Goal: Book appointment/travel/reservation

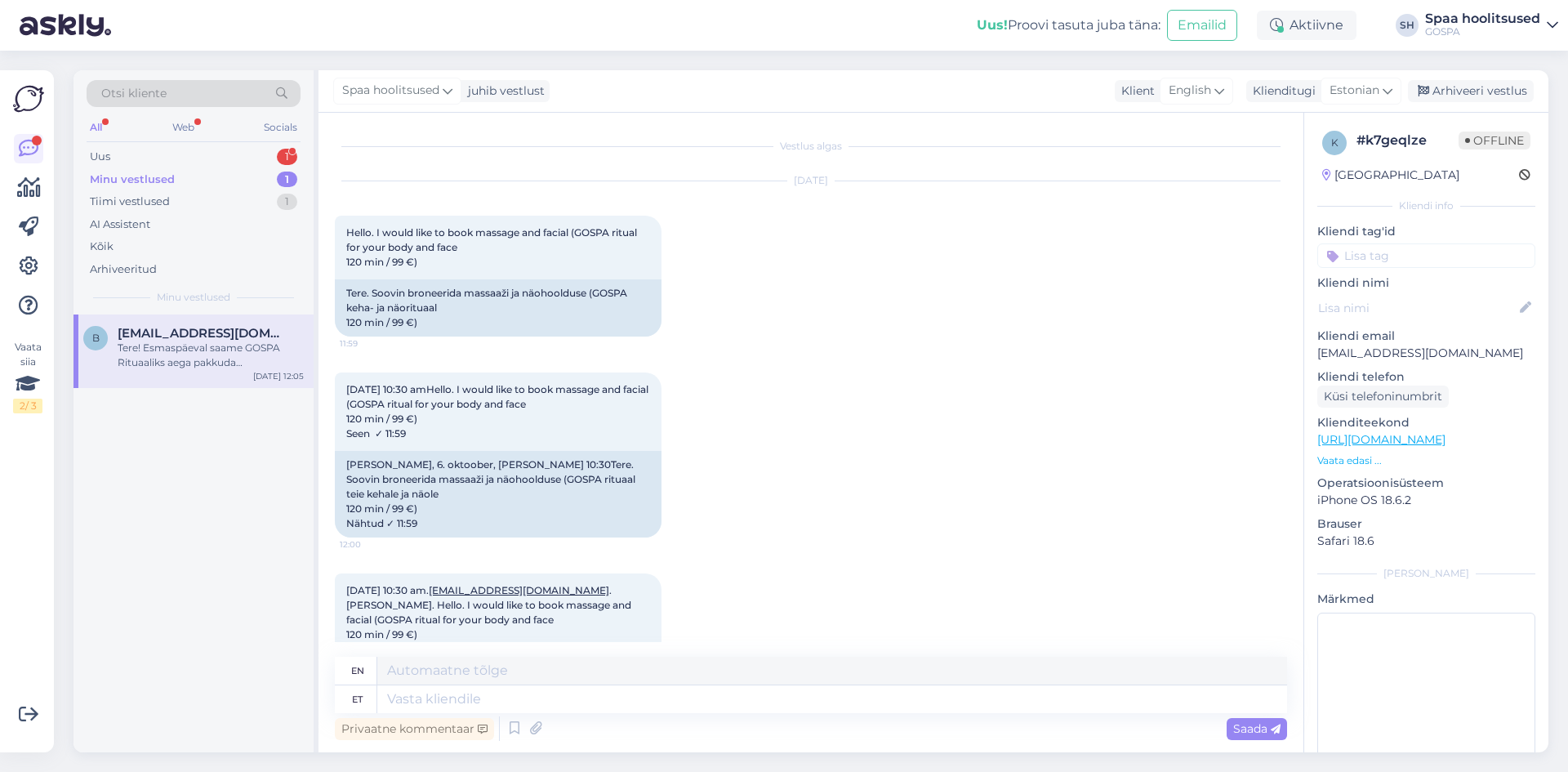
scroll to position [286, 0]
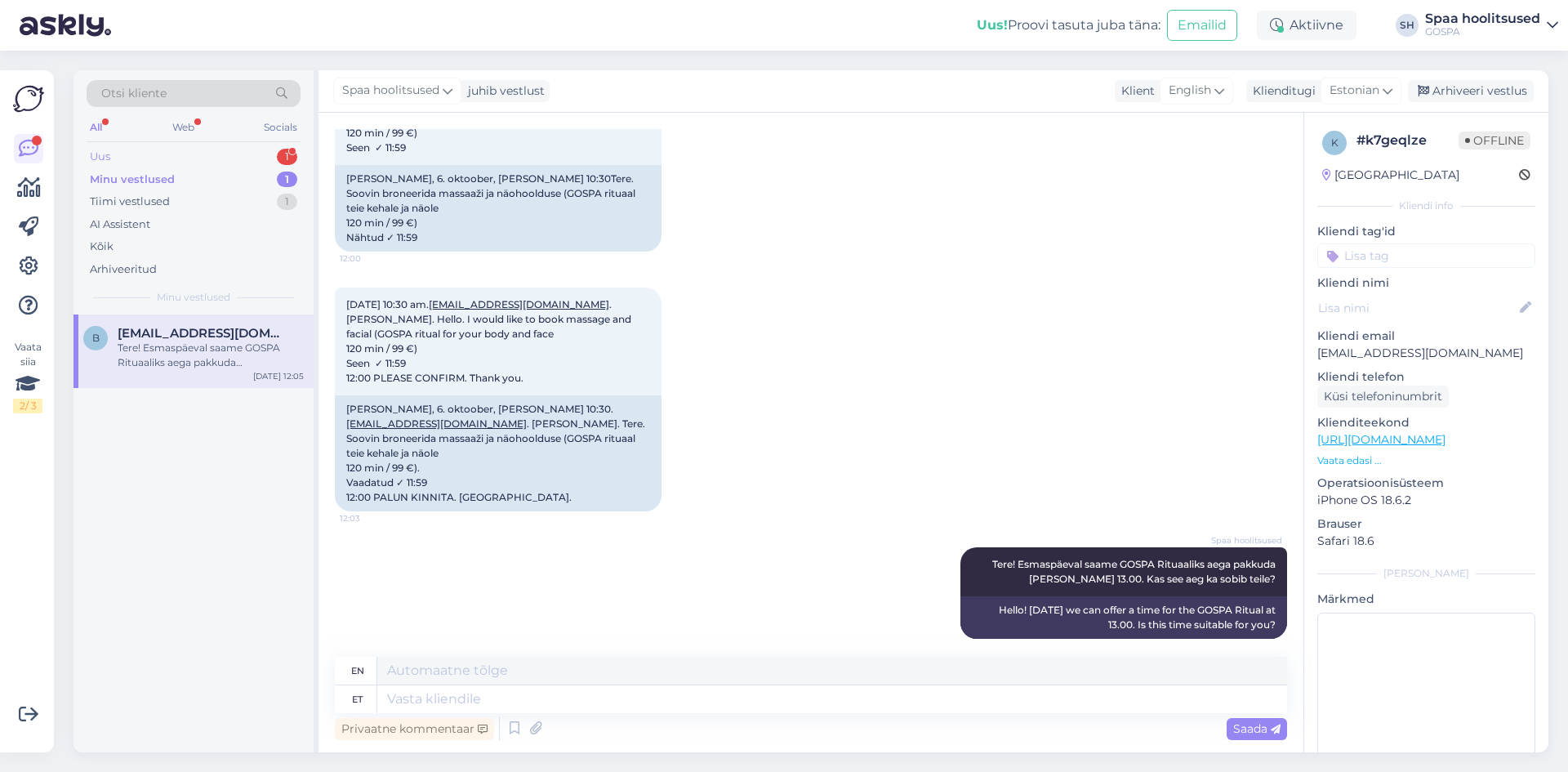
click at [108, 159] on div "Uus" at bounding box center [100, 156] width 21 height 16
click at [159, 354] on div "Tere! Kas tänaseks on pakkuda aega süvamassaažile?" at bounding box center [210, 354] width 186 height 29
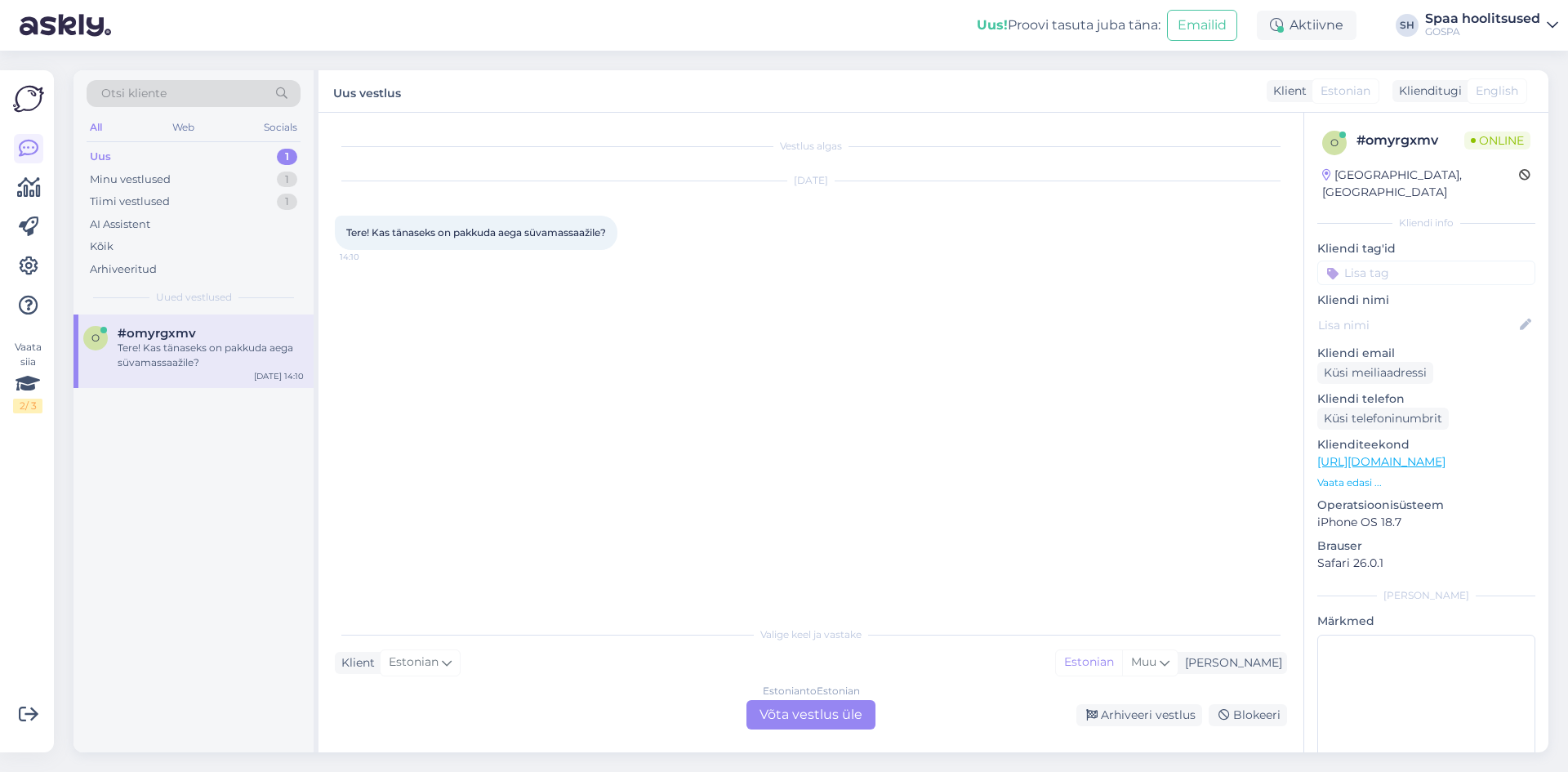
click at [770, 712] on div "Estonian to Estonian Võta vestlus üle" at bounding box center [811, 714] width 129 height 29
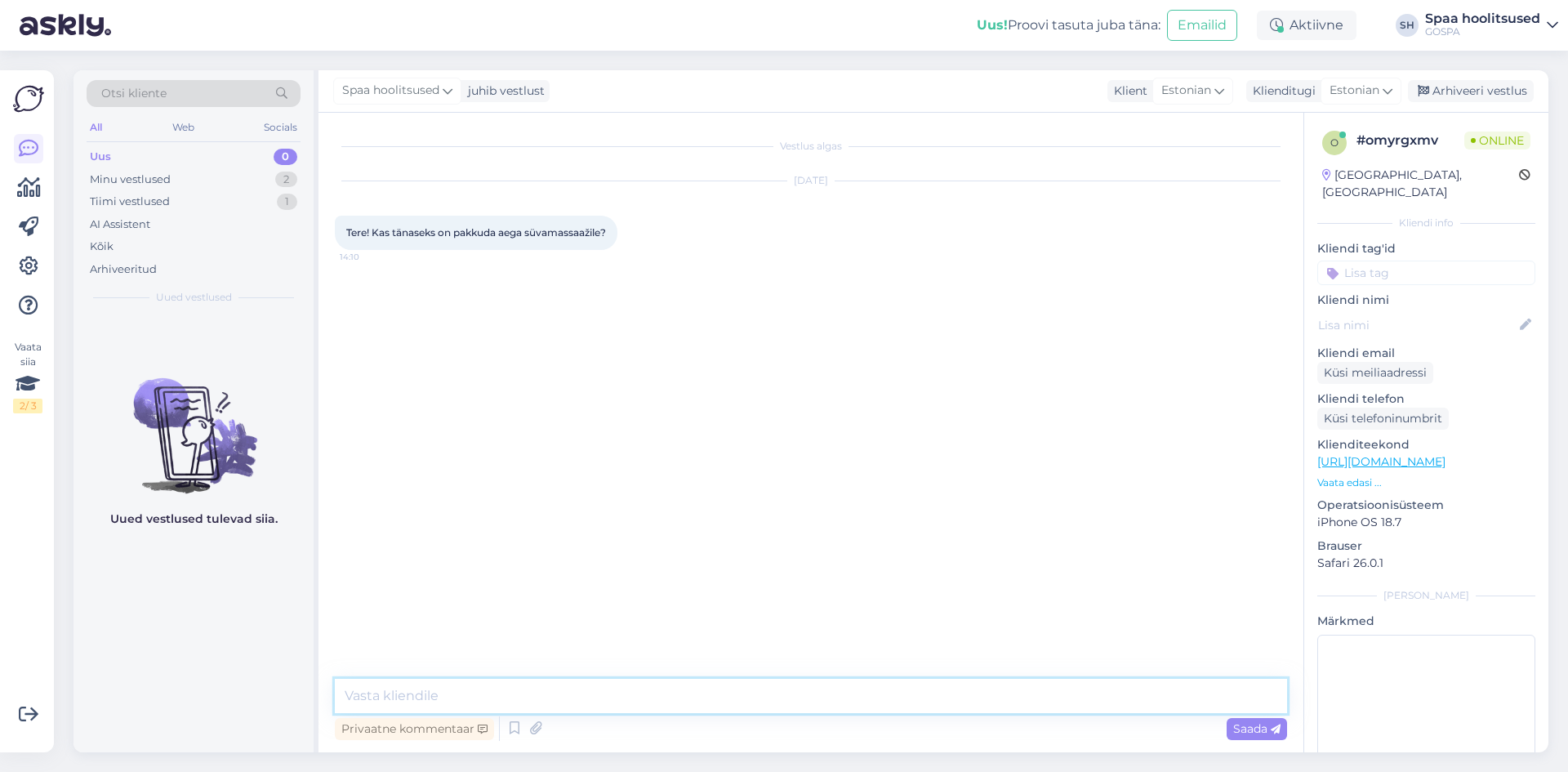
click at [414, 692] on textarea at bounding box center [810, 695] width 952 height 35
type textarea "Tere! 15:45 on pakkuda süvamassaazi [PERSON_NAME]"
click at [1235, 729] on span "Saada" at bounding box center [1257, 729] width 48 height 15
click at [154, 181] on div "Minu vestlused" at bounding box center [130, 179] width 81 height 16
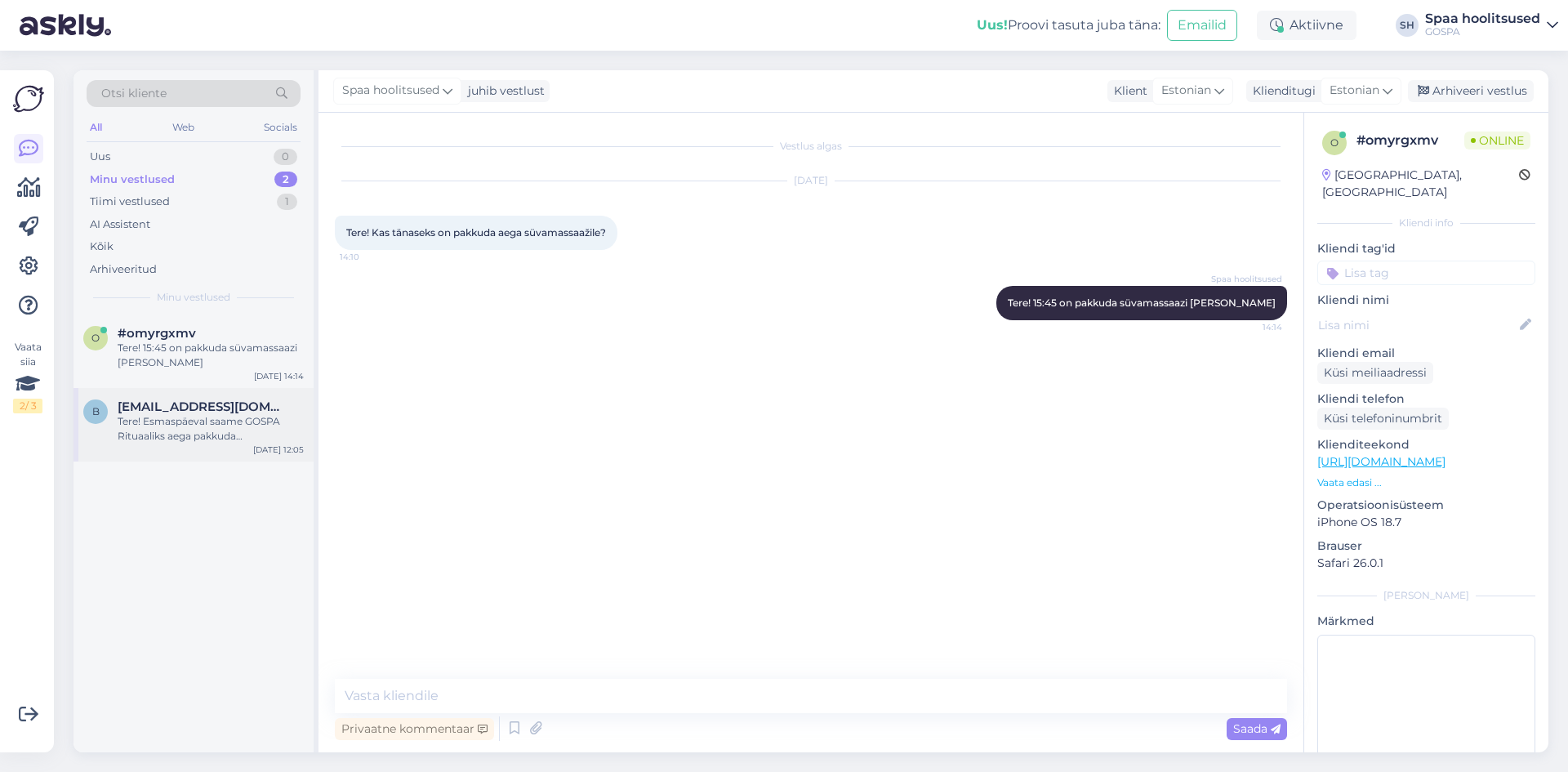
click at [199, 418] on div "Tere! Esmaspäeval saame GOSPA Rituaaliks aega pakkuda [PERSON_NAME] 13.00. Kas …" at bounding box center [210, 428] width 186 height 29
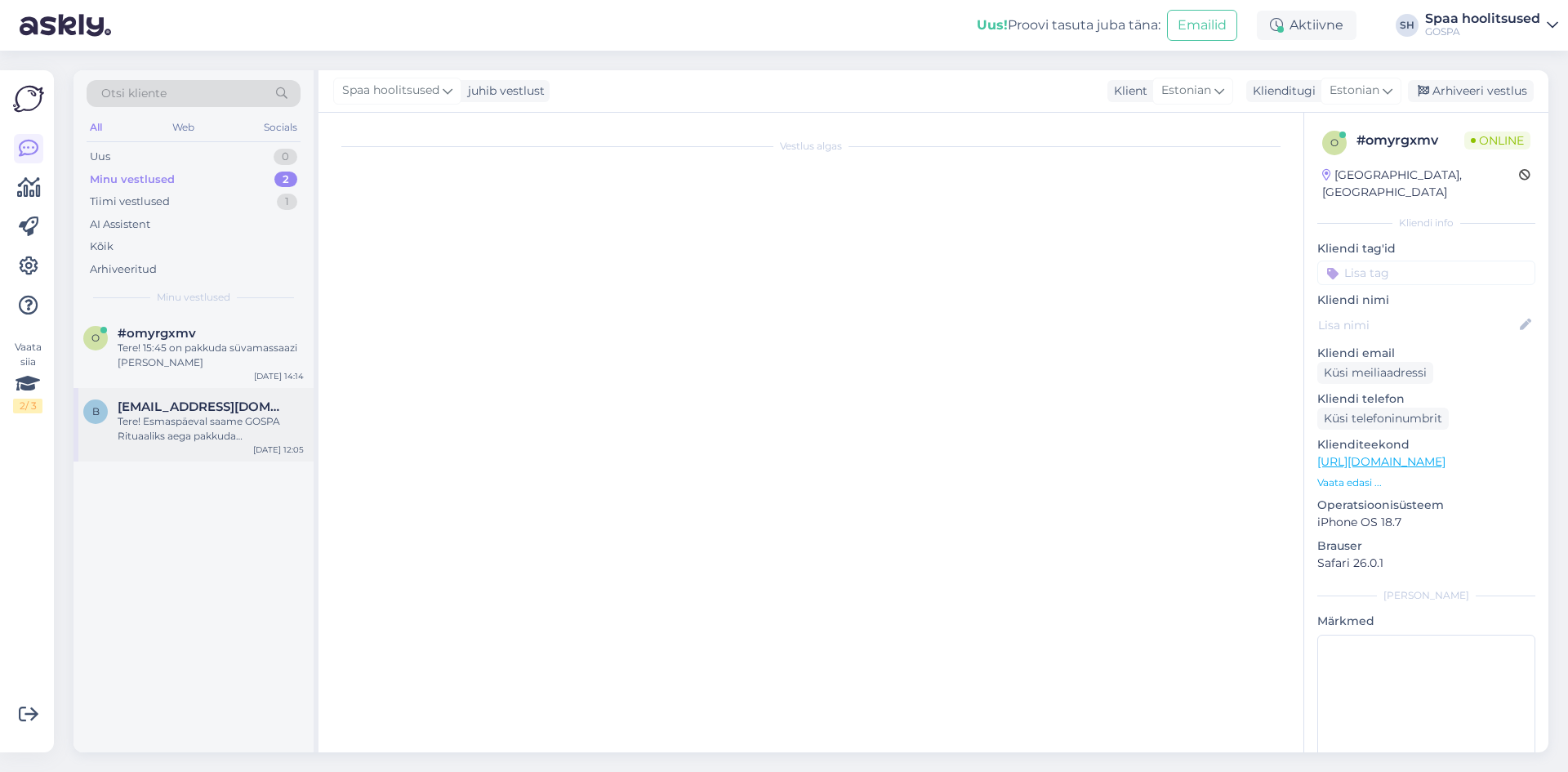
scroll to position [286, 0]
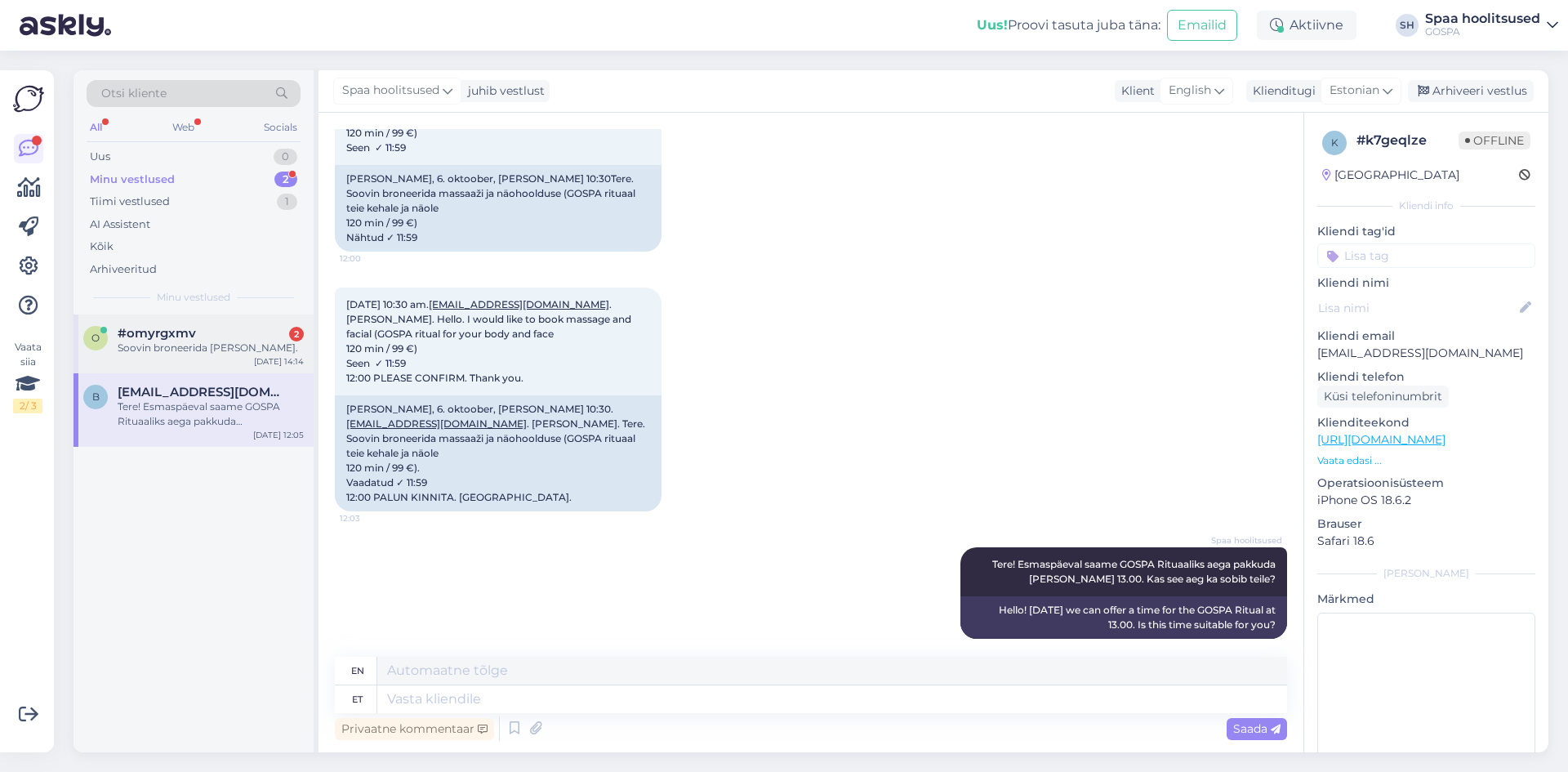
click at [161, 347] on div "Soovin broneerida [PERSON_NAME]." at bounding box center [210, 348] width 186 height 15
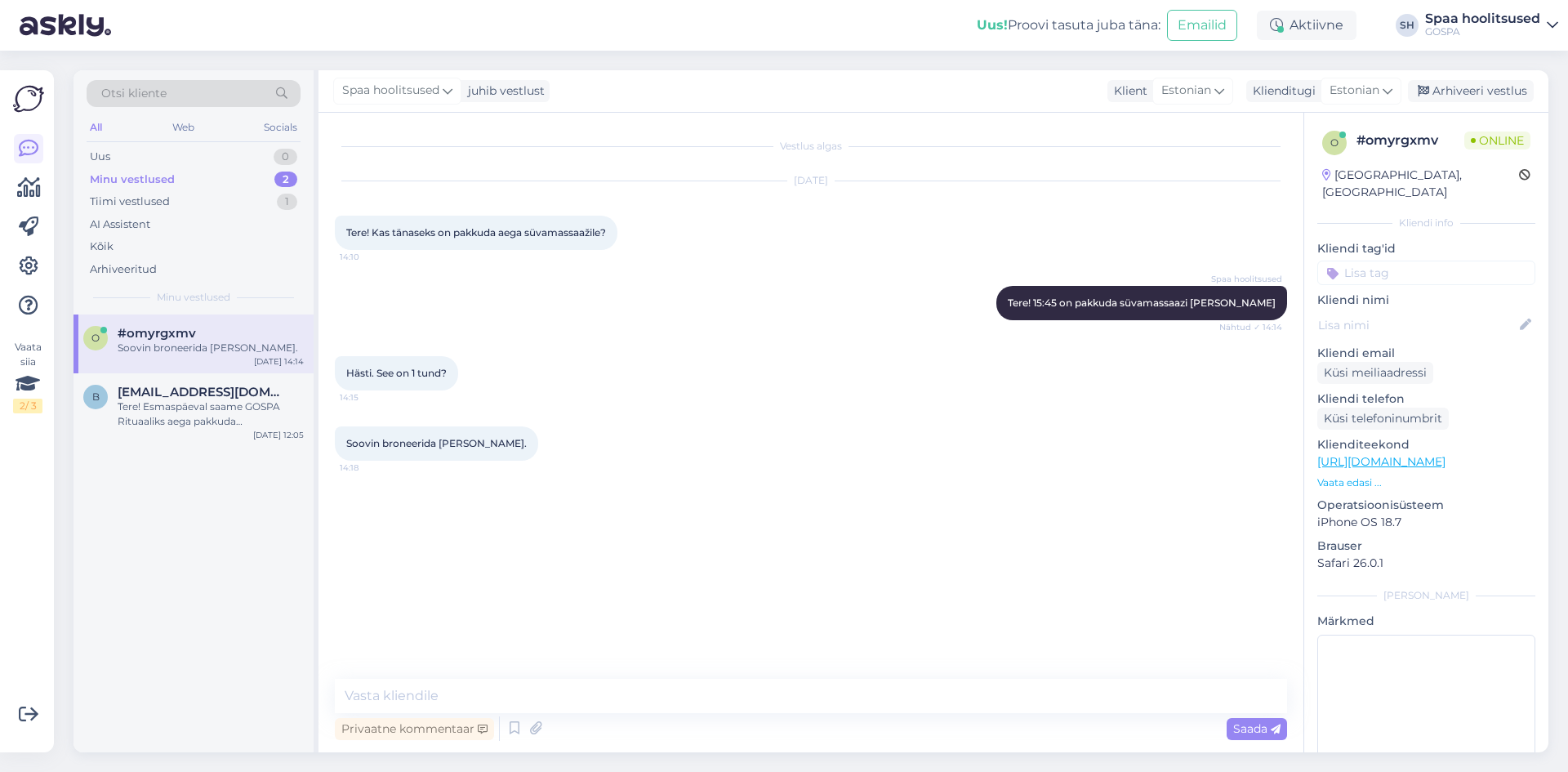
click at [227, 340] on div "Soovin broneerida [PERSON_NAME]." at bounding box center [210, 348] width 186 height 15
click at [146, 334] on span "#omyrgxmv" at bounding box center [157, 334] width 78 height 15
click at [485, 707] on textarea at bounding box center [810, 695] width 952 height 35
type textarea "1 tund jah"
type textarea "[PERSON_NAME] nimele?"
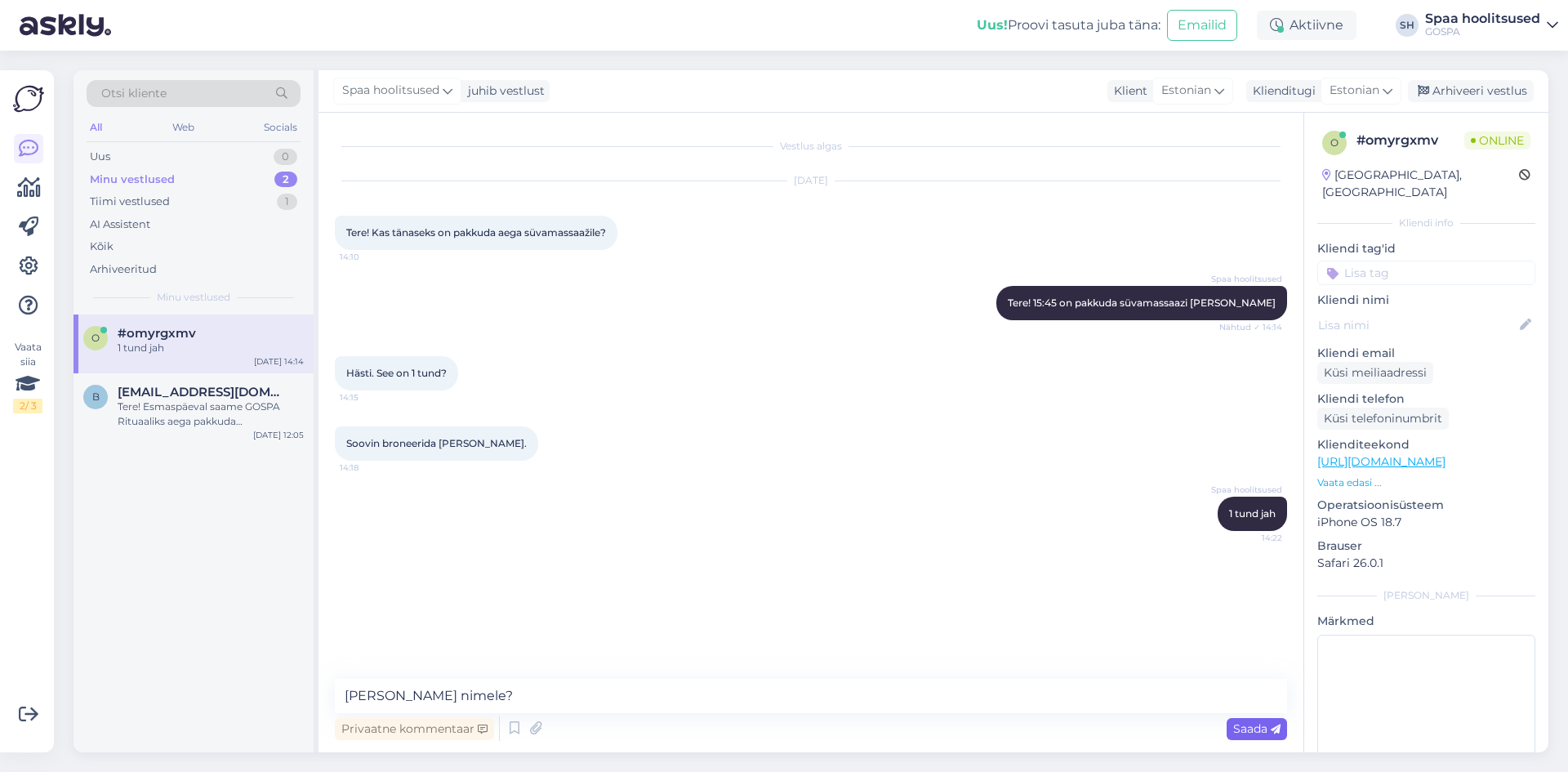
click at [1261, 729] on span "Saada" at bounding box center [1257, 729] width 48 height 15
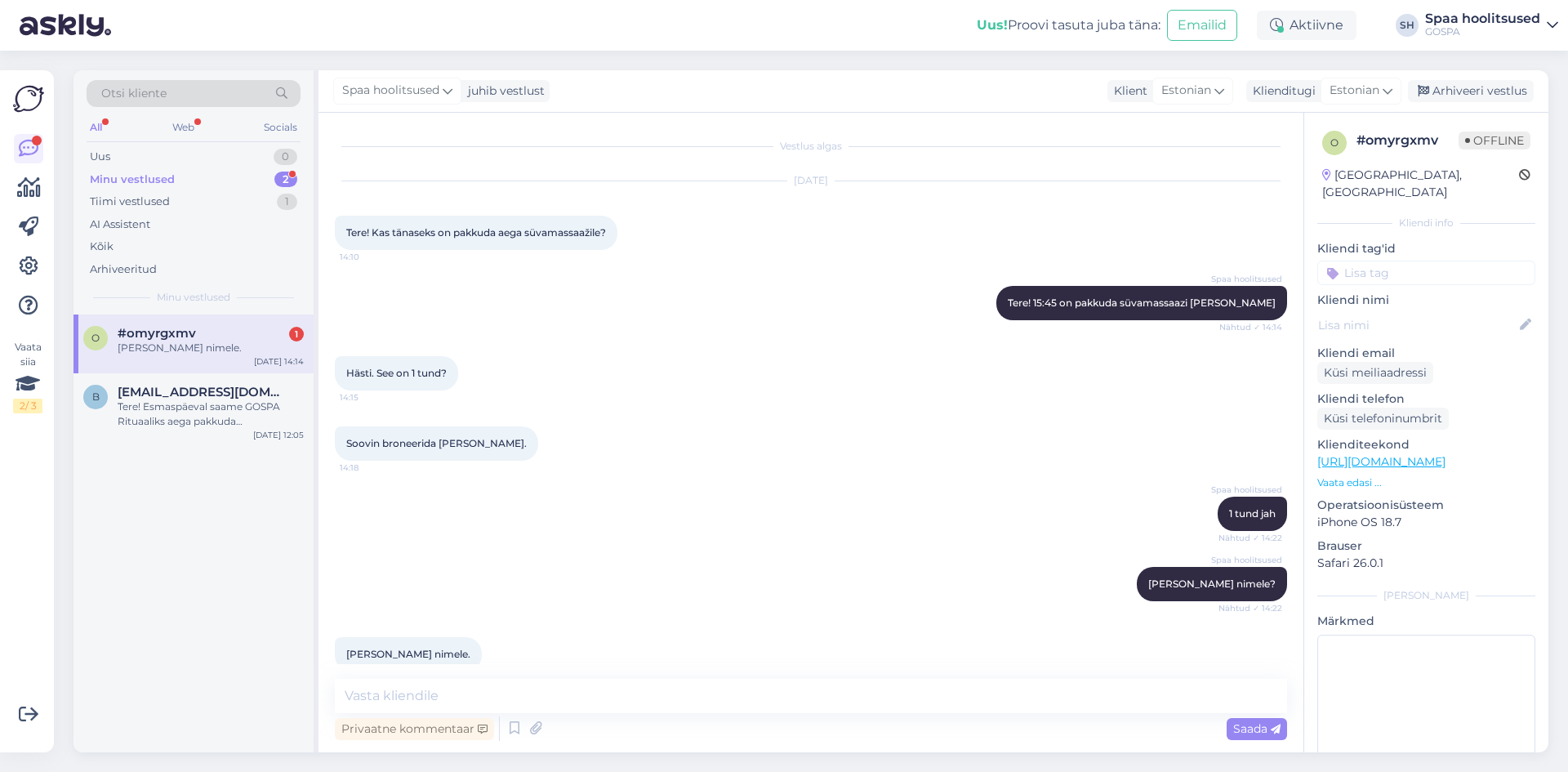
scroll to position [25, 0]
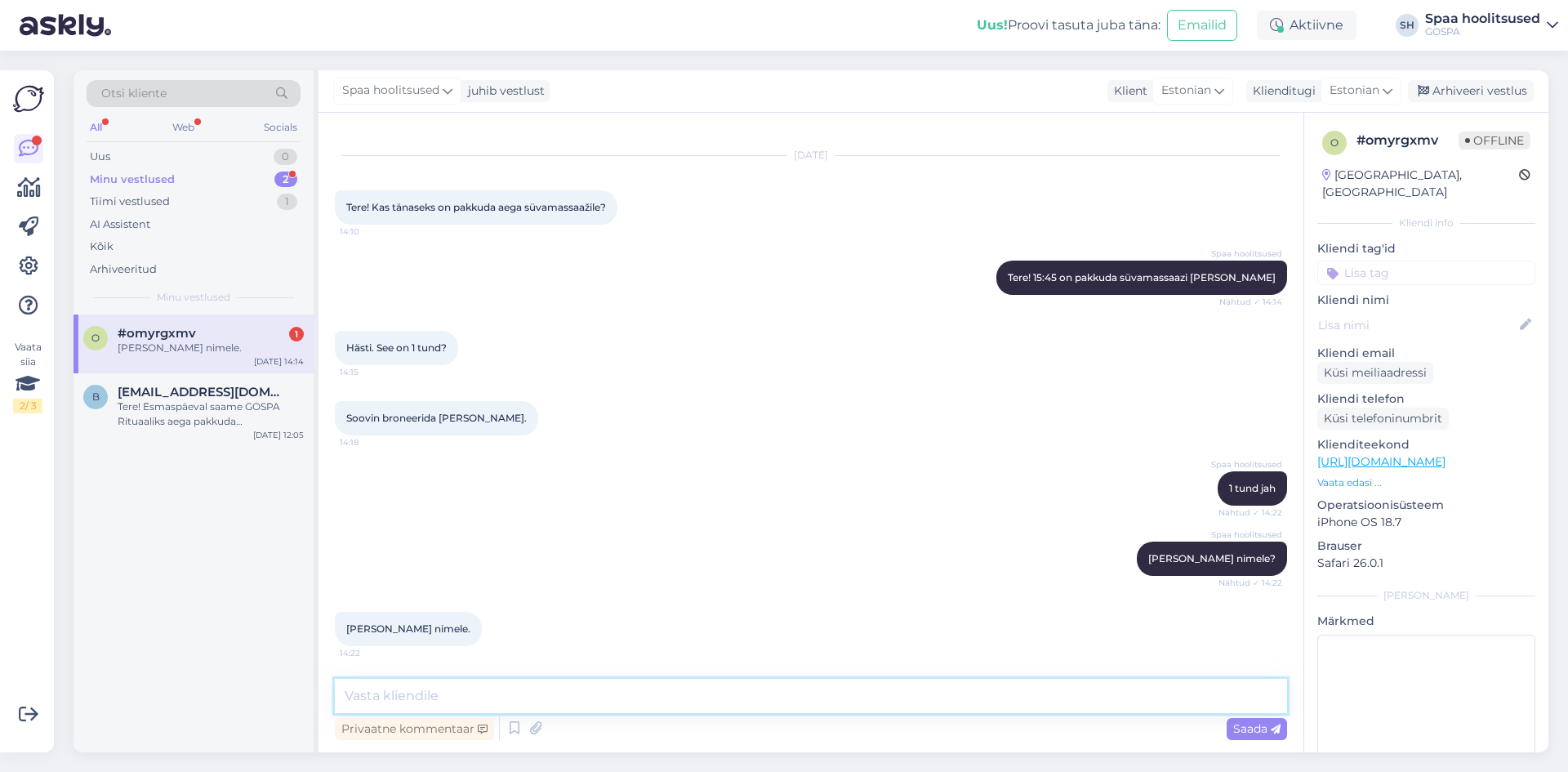
click at [437, 697] on textarea at bounding box center [810, 695] width 952 height 35
type textarea "Aitäh, kohtumiseni 15:45!"
click at [1242, 726] on span "Saada" at bounding box center [1257, 729] width 48 height 15
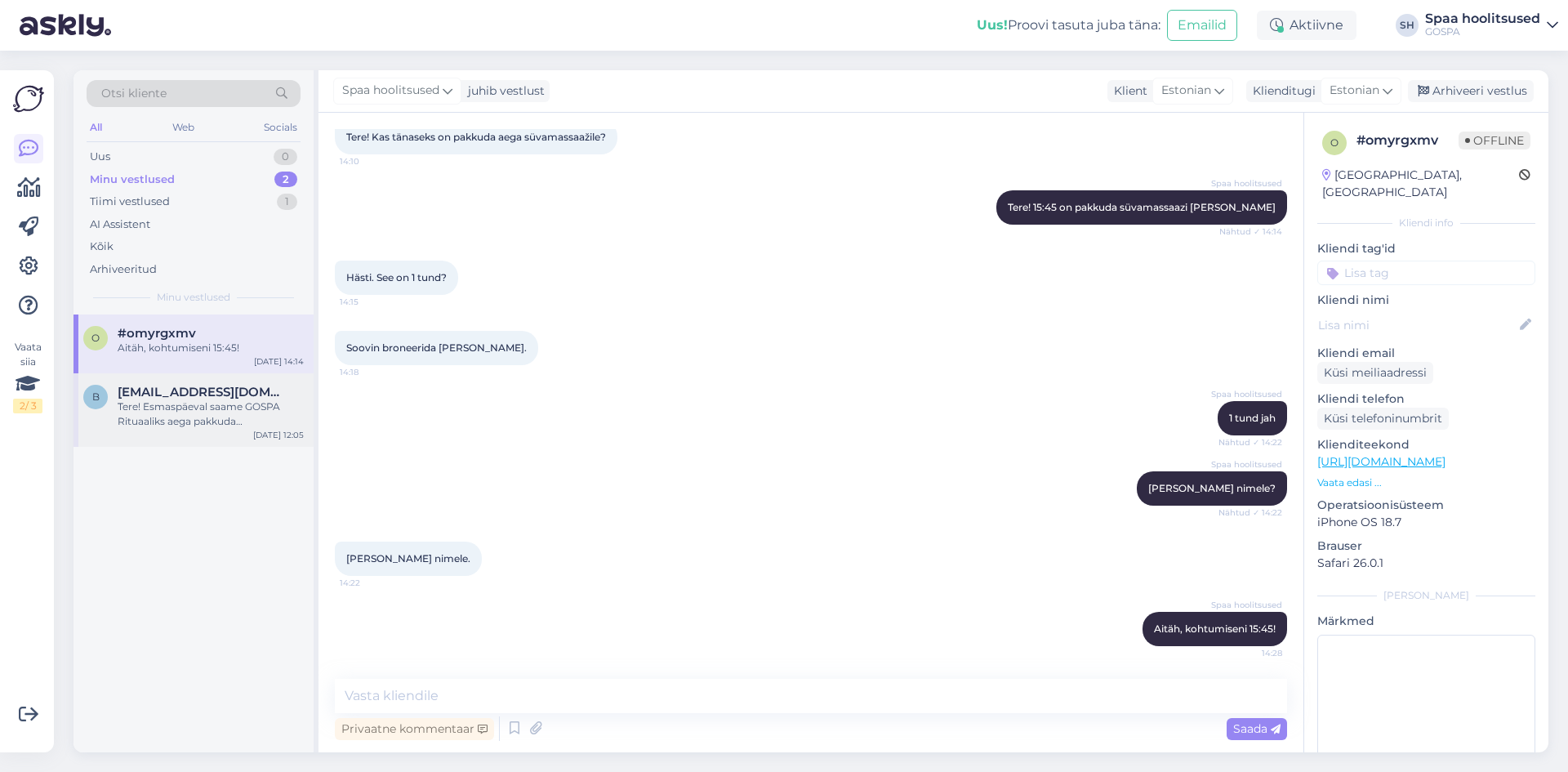
click at [194, 419] on div "Tere! Esmaspäeval saame GOSPA Rituaaliks aega pakkuda [PERSON_NAME] 13.00. Kas …" at bounding box center [210, 413] width 186 height 29
